Goal: Navigation & Orientation: Find specific page/section

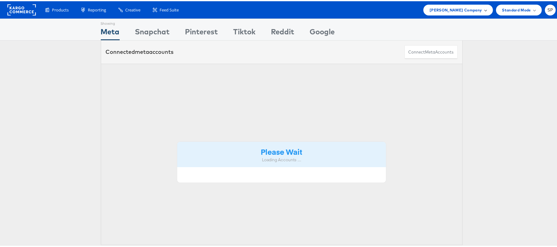
click at [445, 6] on span "[PERSON_NAME] Company" at bounding box center [456, 9] width 52 height 6
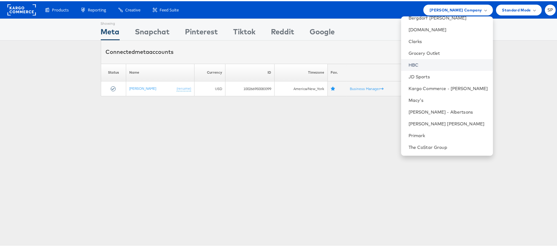
scroll to position [41, 0]
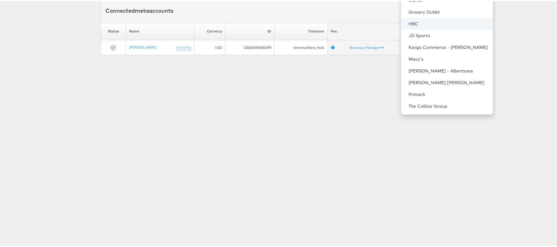
click at [409, 24] on link "HBC" at bounding box center [448, 22] width 79 height 6
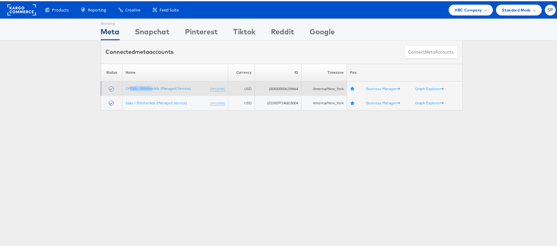
drag, startPoint x: 128, startPoint y: 84, endPoint x: 148, endPoint y: 84, distance: 20.4
click at [148, 84] on td "OFF5th / StitcherAds (Managed Service) (rename)" at bounding box center [175, 87] width 106 height 15
copy link "OFF5th / StitcherAds (Managed Service)"
drag, startPoint x: 123, startPoint y: 84, endPoint x: 187, endPoint y: 82, distance: 64.0
click at [187, 82] on td "OFF5th / StitcherAds (Managed Service) (rename)" at bounding box center [175, 87] width 106 height 15
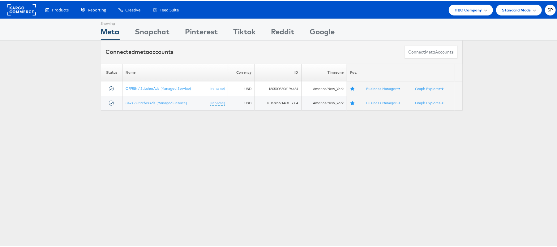
click at [184, 160] on div "Showing Meta Showing [GEOGRAPHIC_DATA] Showing Pinterest Showing Tiktok Showing…" at bounding box center [281, 171] width 563 height 309
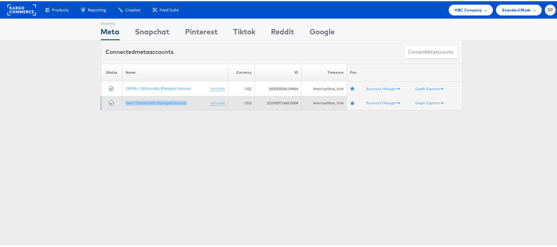
drag, startPoint x: 120, startPoint y: 98, endPoint x: 187, endPoint y: 102, distance: 66.6
click at [187, 102] on td "Saks / StitcherAds (Managed Service) (rename)" at bounding box center [175, 102] width 106 height 15
copy link "Saks / StitcherAds (Managed Service)"
